Goal: Transaction & Acquisition: Purchase product/service

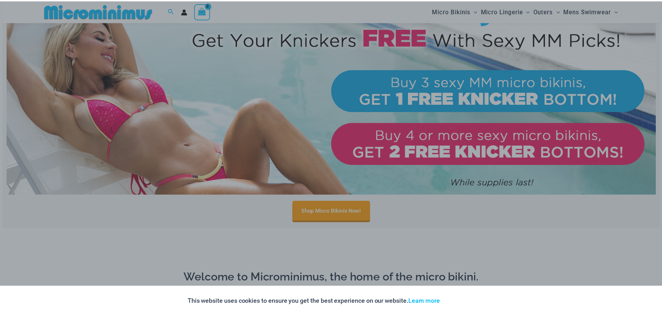
scroll to position [341, 0]
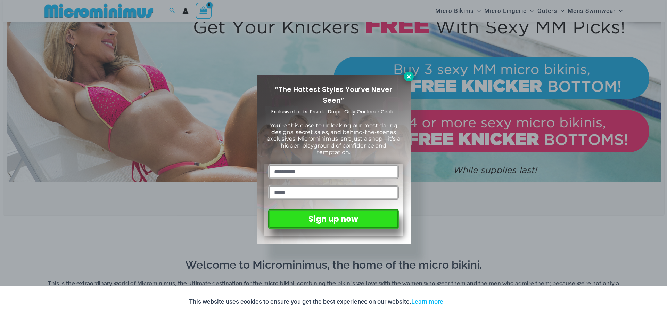
click at [412, 74] on button at bounding box center [409, 77] width 10 height 10
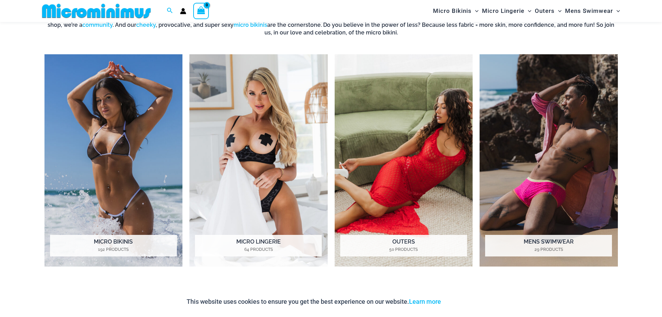
scroll to position [619, 0]
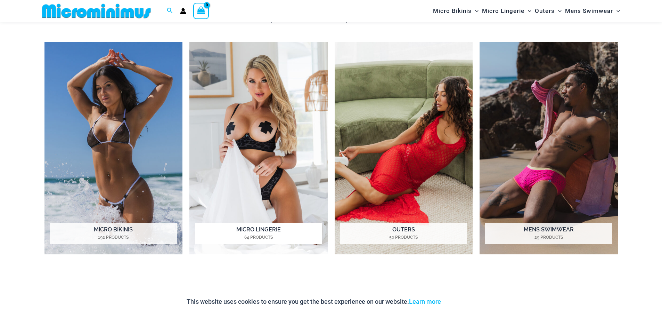
click at [294, 142] on img "Visit product category Micro Lingerie" at bounding box center [258, 148] width 138 height 212
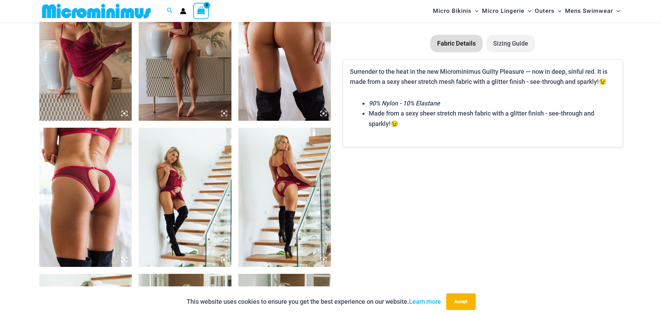
scroll to position [932, 0]
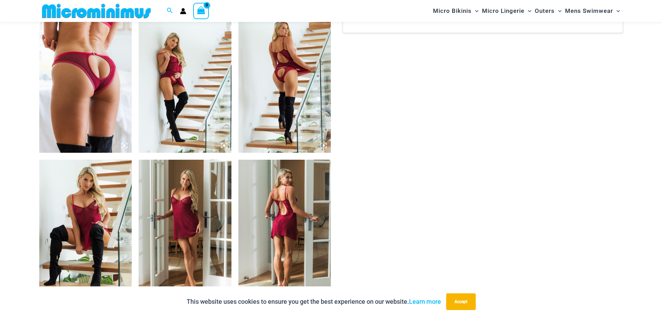
click at [294, 96] on img at bounding box center [284, 83] width 93 height 139
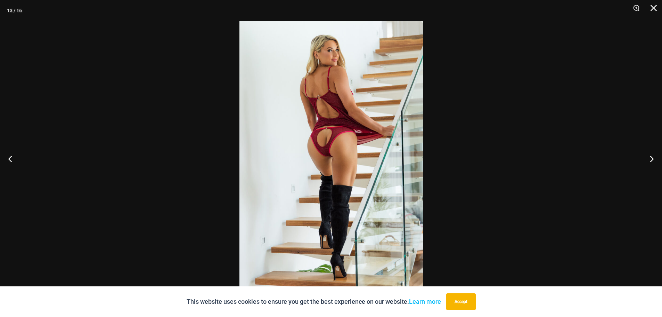
click at [347, 149] on img at bounding box center [330, 158] width 183 height 275
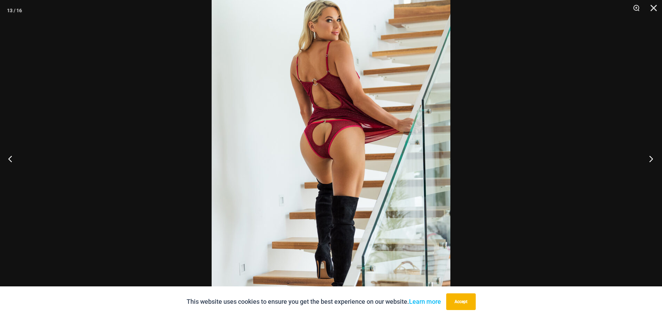
click at [642, 154] on button "Next" at bounding box center [649, 158] width 26 height 35
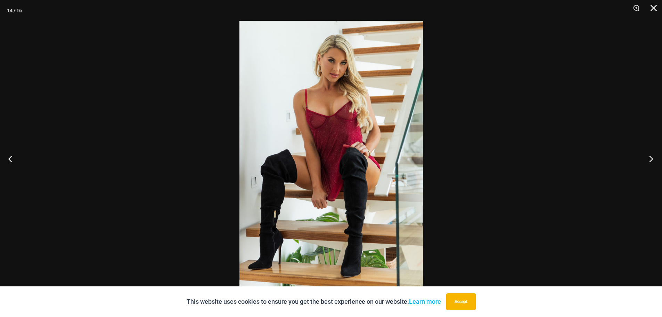
click at [642, 154] on button "Next" at bounding box center [649, 158] width 26 height 35
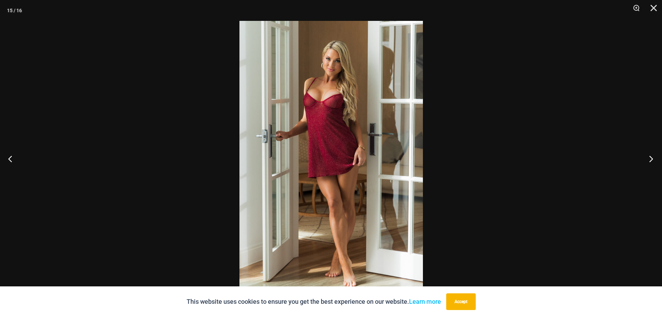
click at [642, 154] on button "Next" at bounding box center [649, 158] width 26 height 35
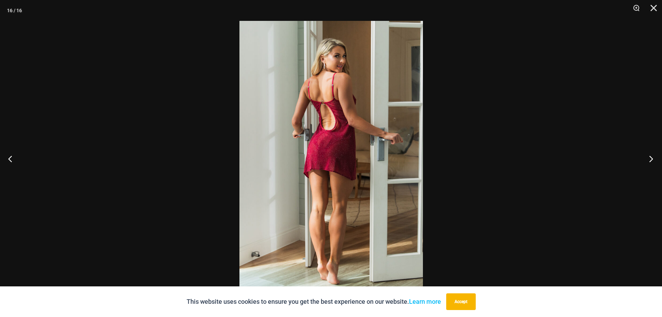
click at [642, 154] on button "Next" at bounding box center [649, 158] width 26 height 35
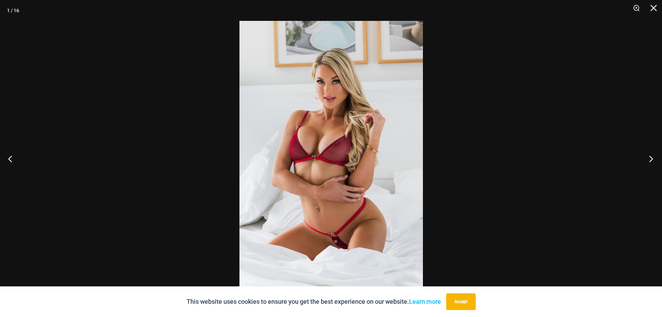
click at [642, 154] on button "Next" at bounding box center [649, 158] width 26 height 35
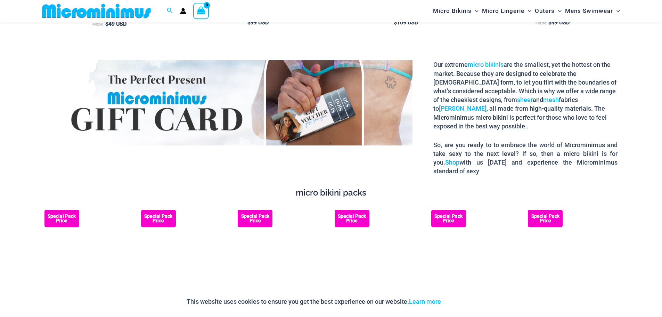
scroll to position [1315, 0]
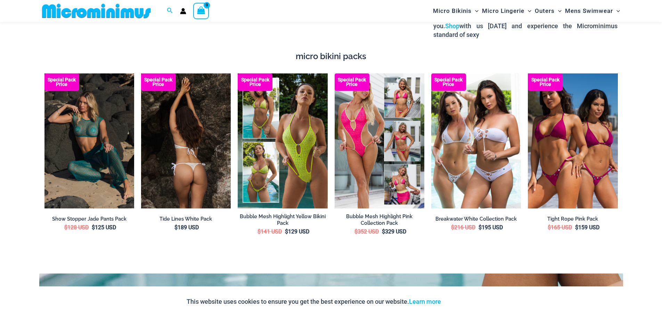
click at [202, 139] on img at bounding box center [186, 140] width 90 height 134
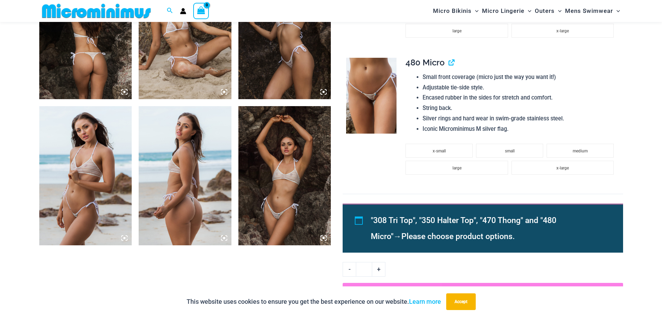
scroll to position [655, 0]
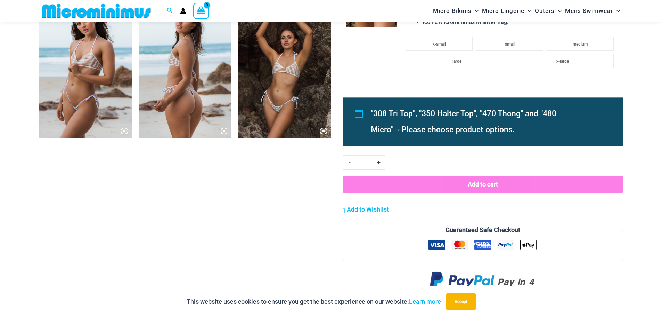
click at [46, 86] on img at bounding box center [85, 68] width 93 height 139
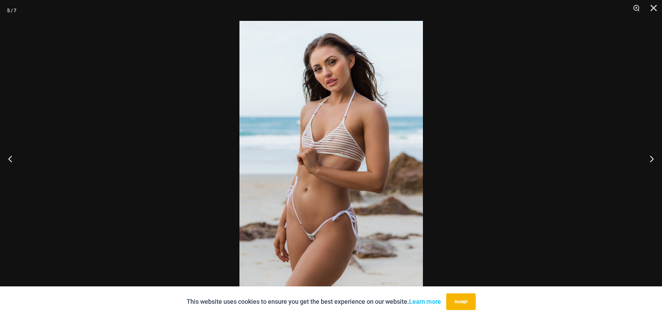
click at [363, 155] on img at bounding box center [330, 158] width 183 height 275
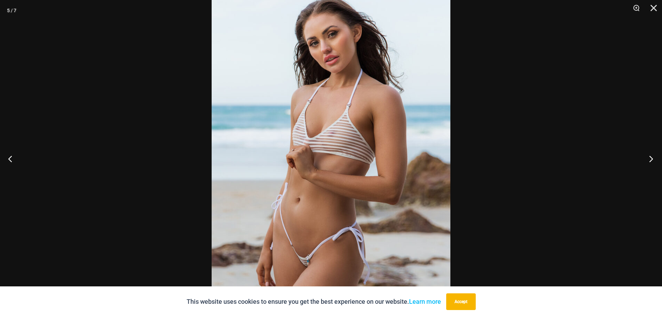
click at [648, 154] on button "Next" at bounding box center [649, 158] width 26 height 35
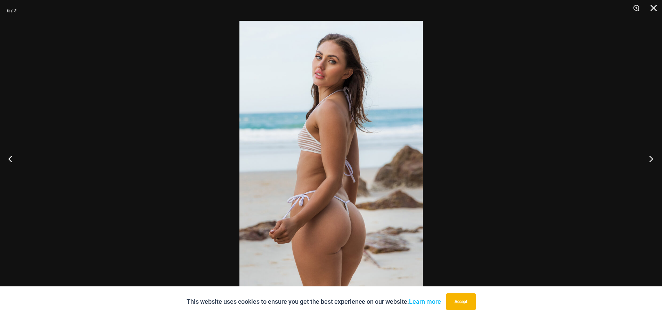
click at [648, 154] on button "Next" at bounding box center [649, 158] width 26 height 35
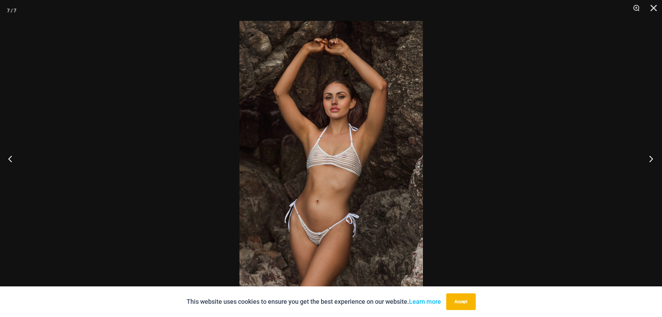
click at [648, 154] on button "Next" at bounding box center [649, 158] width 26 height 35
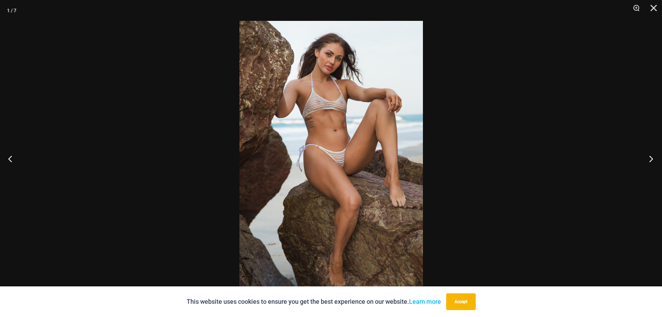
click at [648, 154] on button "Next" at bounding box center [649, 158] width 26 height 35
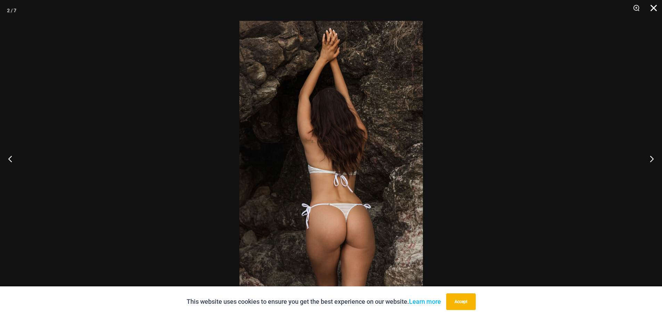
click at [650, 6] on button "Close" at bounding box center [650, 10] width 17 height 21
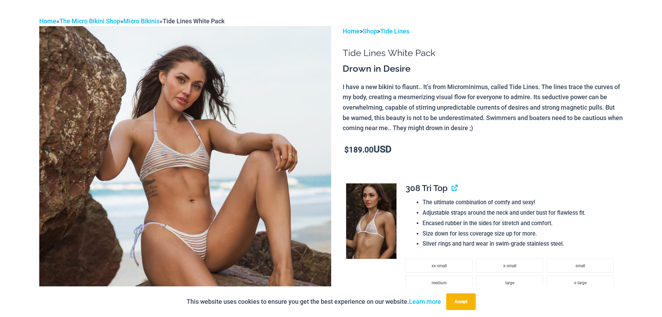
scroll to position [0, 0]
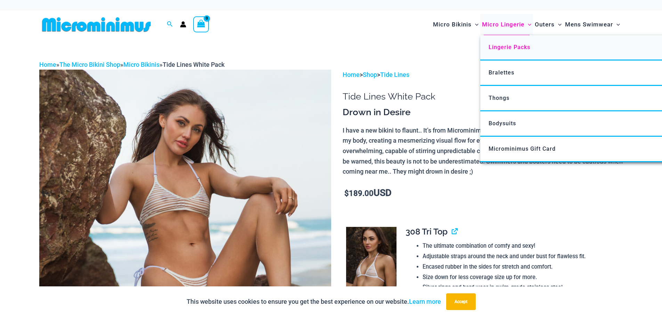
click at [504, 44] on span "Lingerie Packs" at bounding box center [510, 47] width 42 height 7
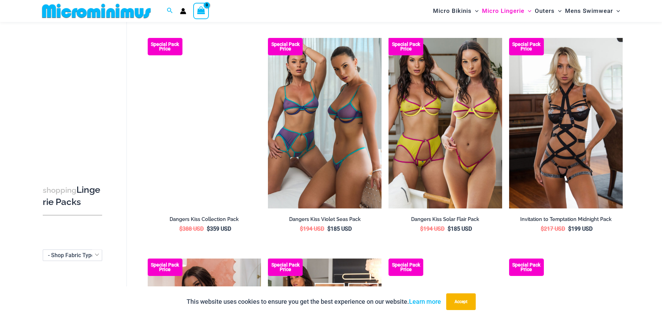
scroll to position [480, 0]
